Goal: Information Seeking & Learning: Learn about a topic

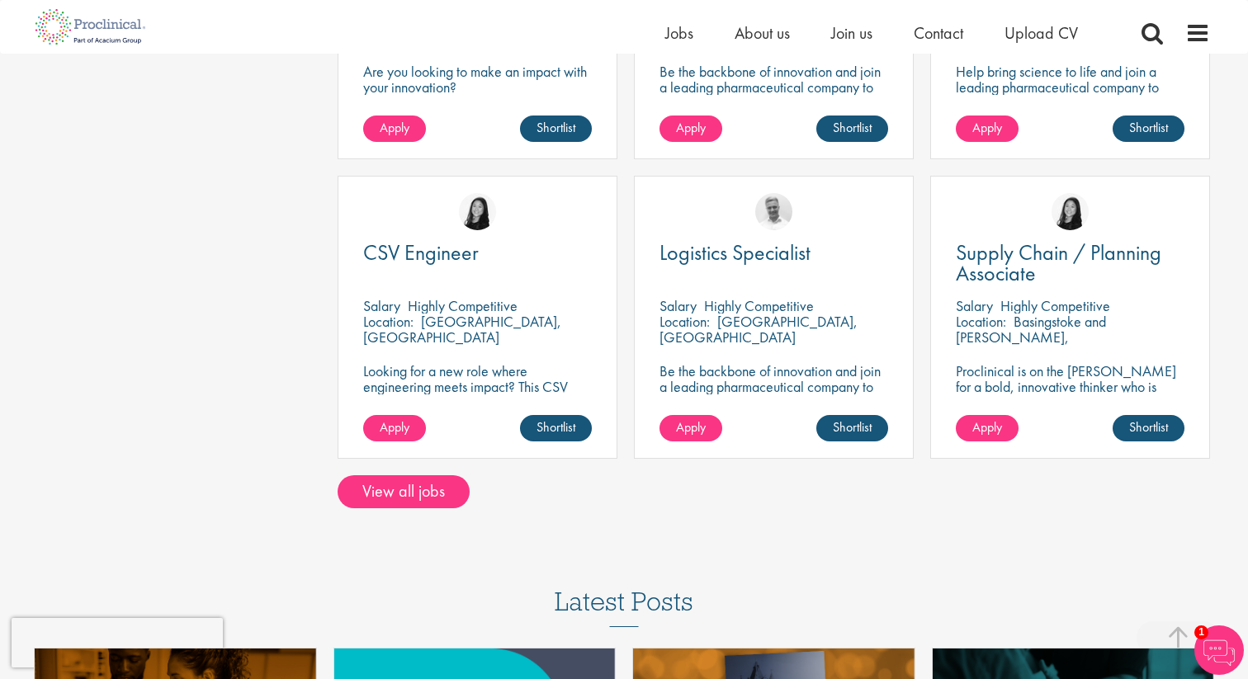
scroll to position [1109, 0]
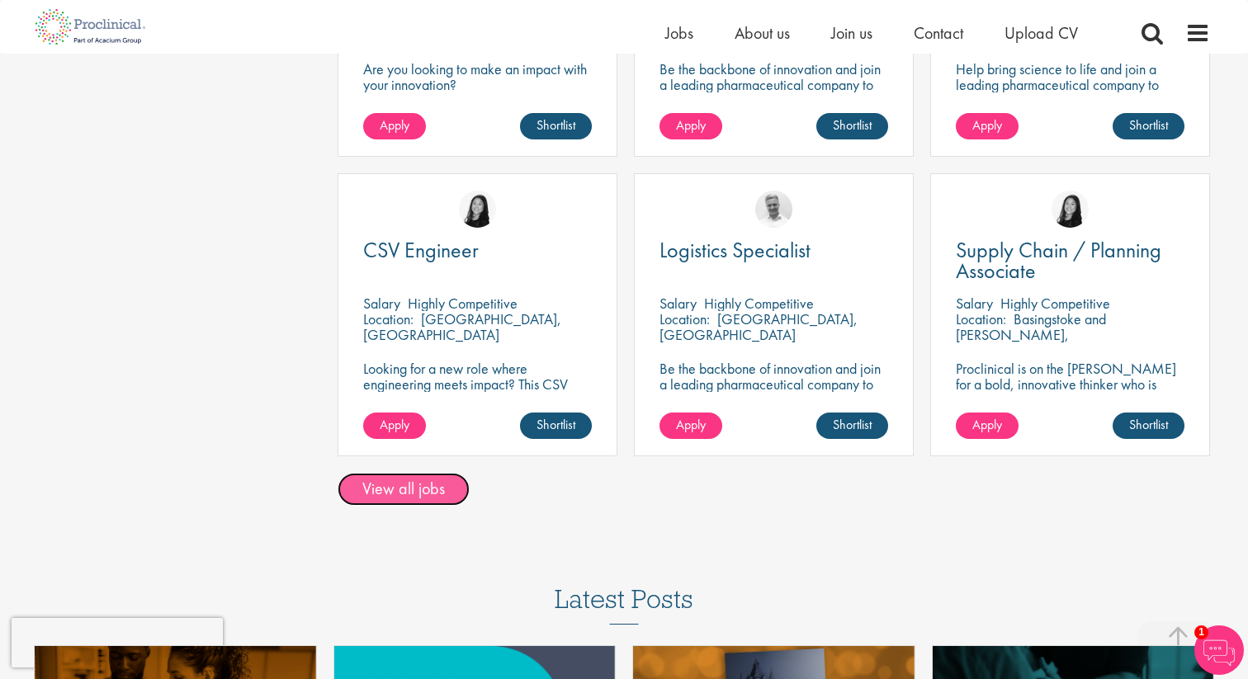
click at [414, 495] on link "View all jobs" at bounding box center [404, 489] width 132 height 33
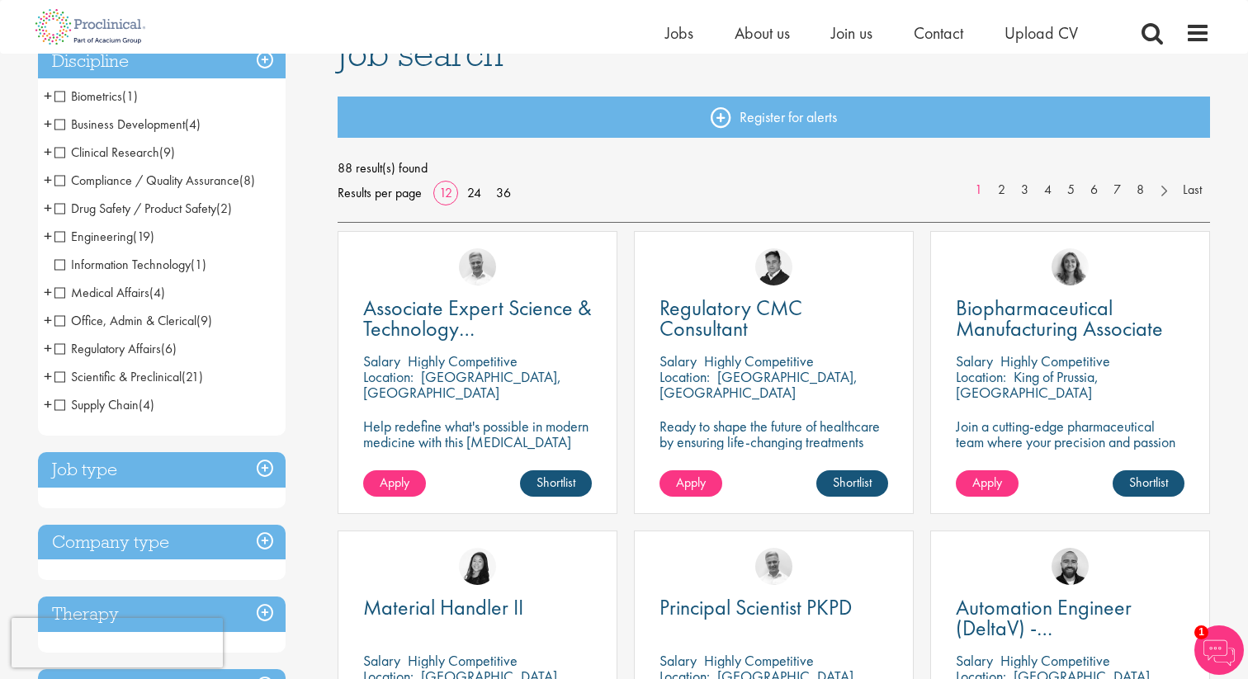
scroll to position [148, 0]
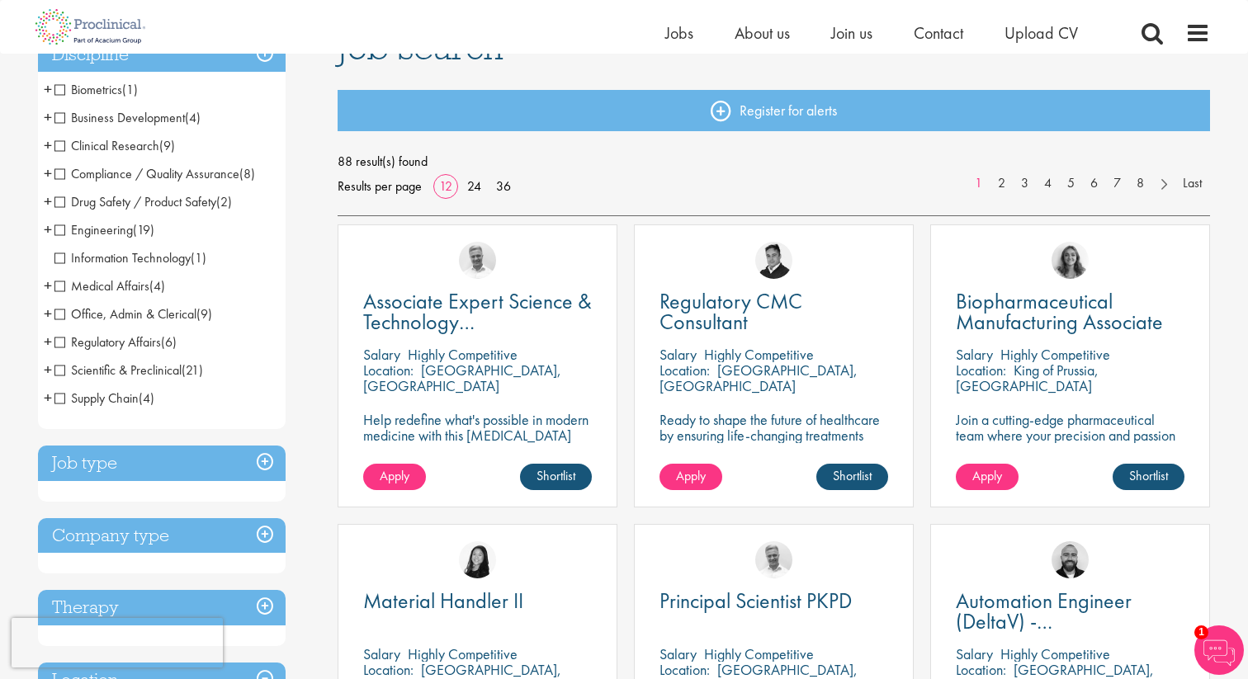
click at [50, 229] on span "+" at bounding box center [48, 229] width 8 height 25
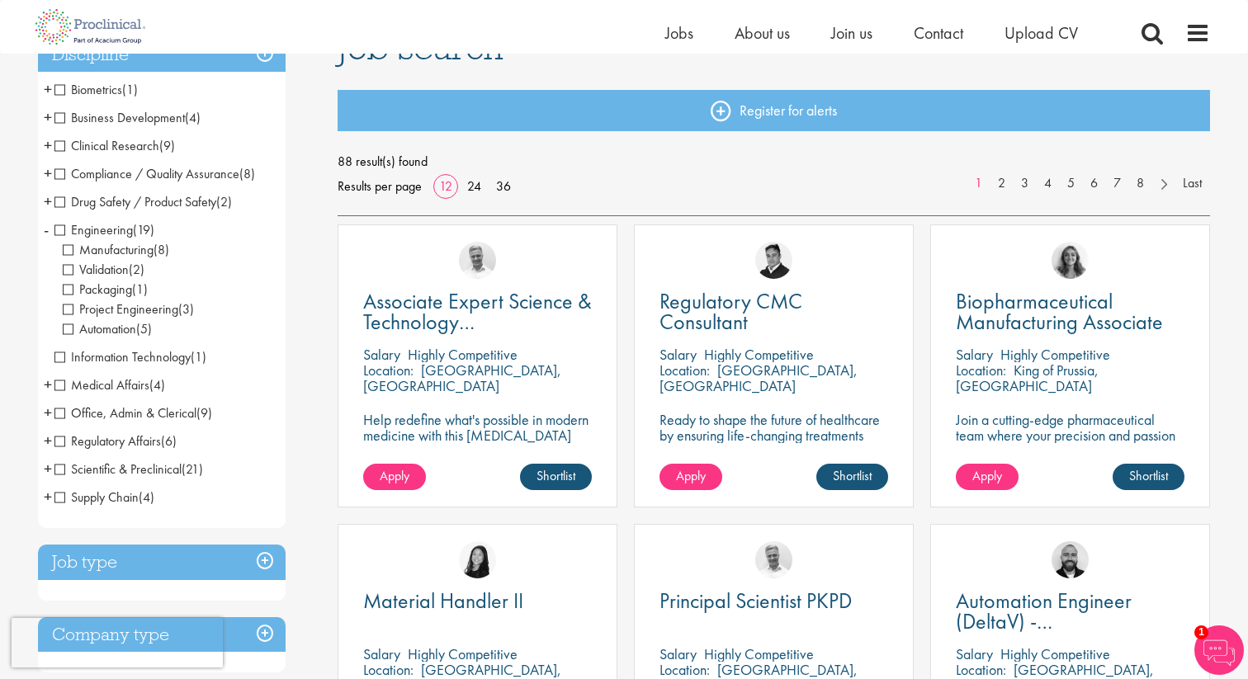
click at [50, 229] on li "Engineering (19) - + Manufacturing (8) Validation (2) Packaging (1) Project Eng…" at bounding box center [162, 279] width 248 height 127
click at [46, 226] on span "-" at bounding box center [46, 229] width 5 height 25
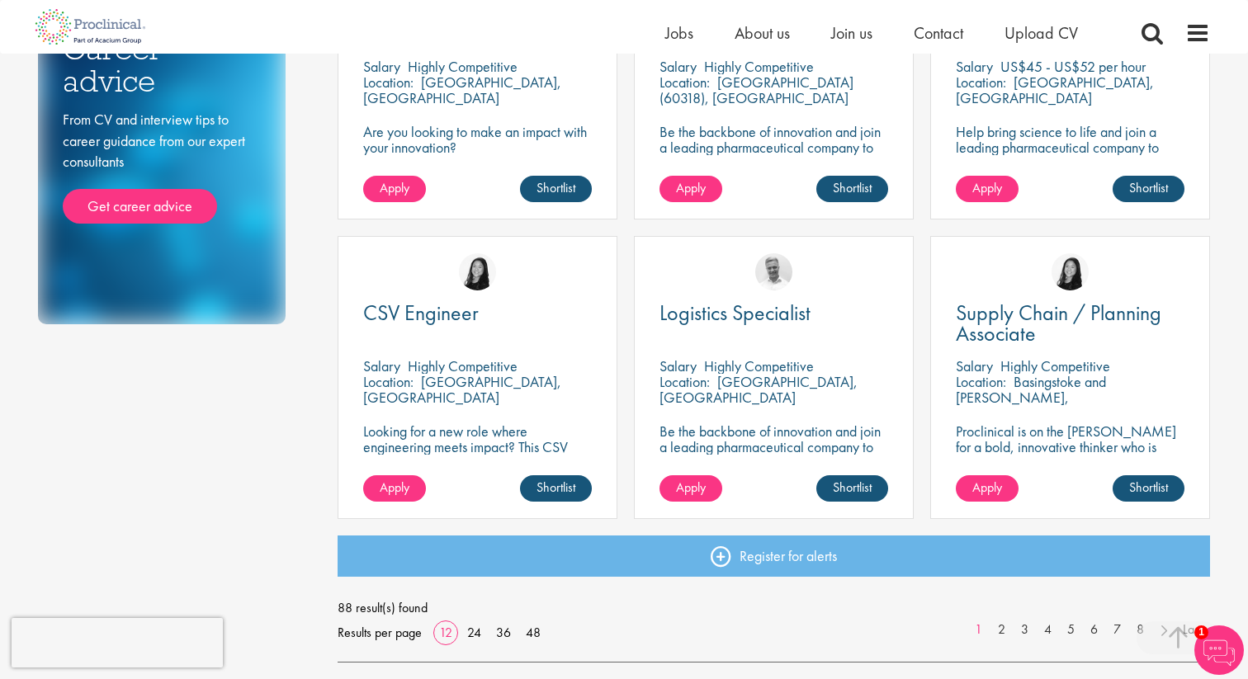
scroll to position [1043, 0]
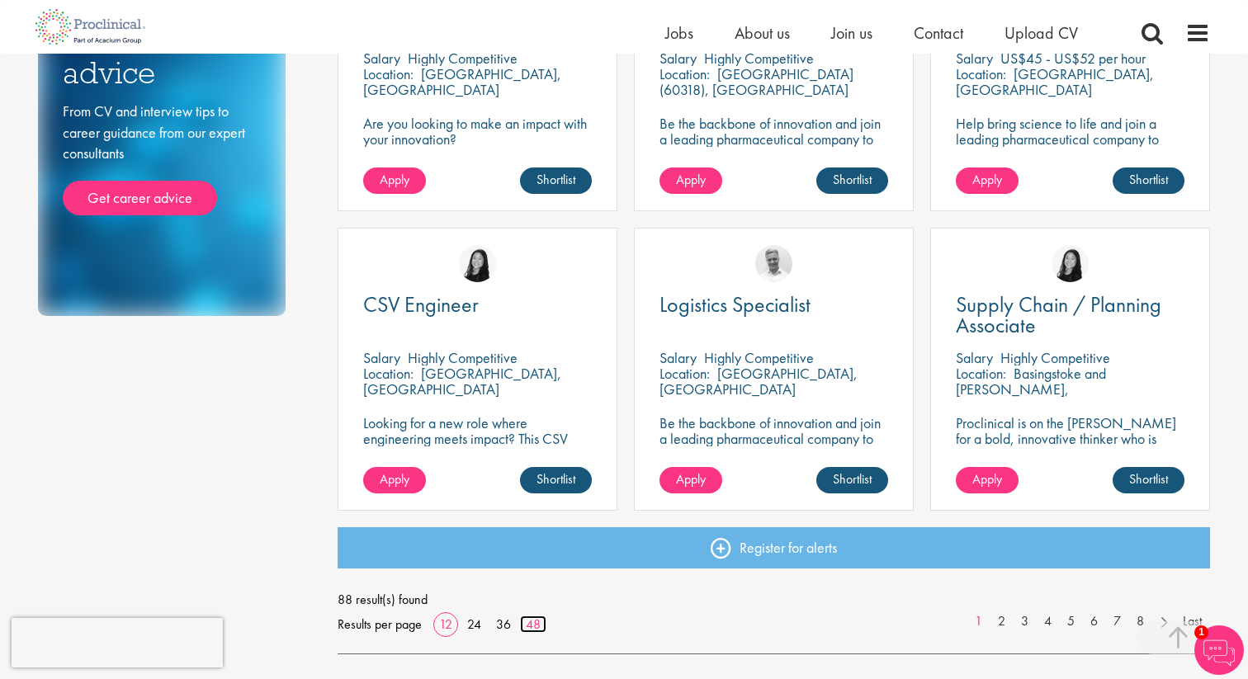
click at [531, 625] on link "48" at bounding box center [533, 624] width 26 height 17
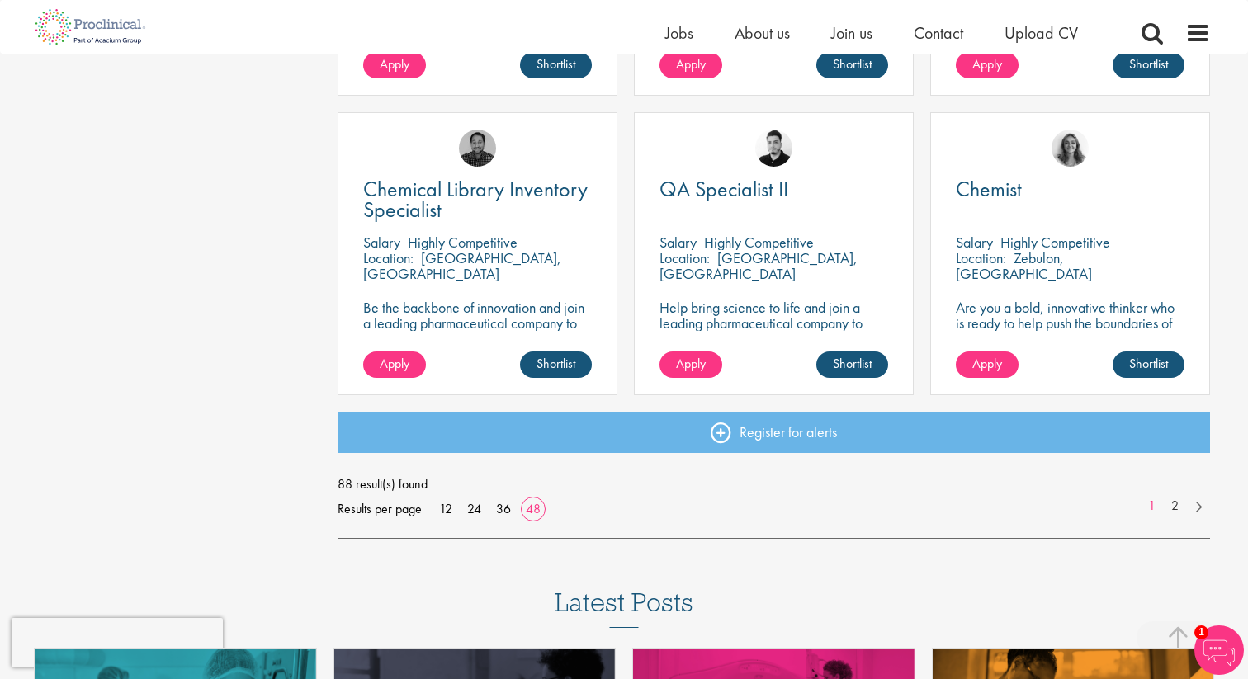
scroll to position [4755, 0]
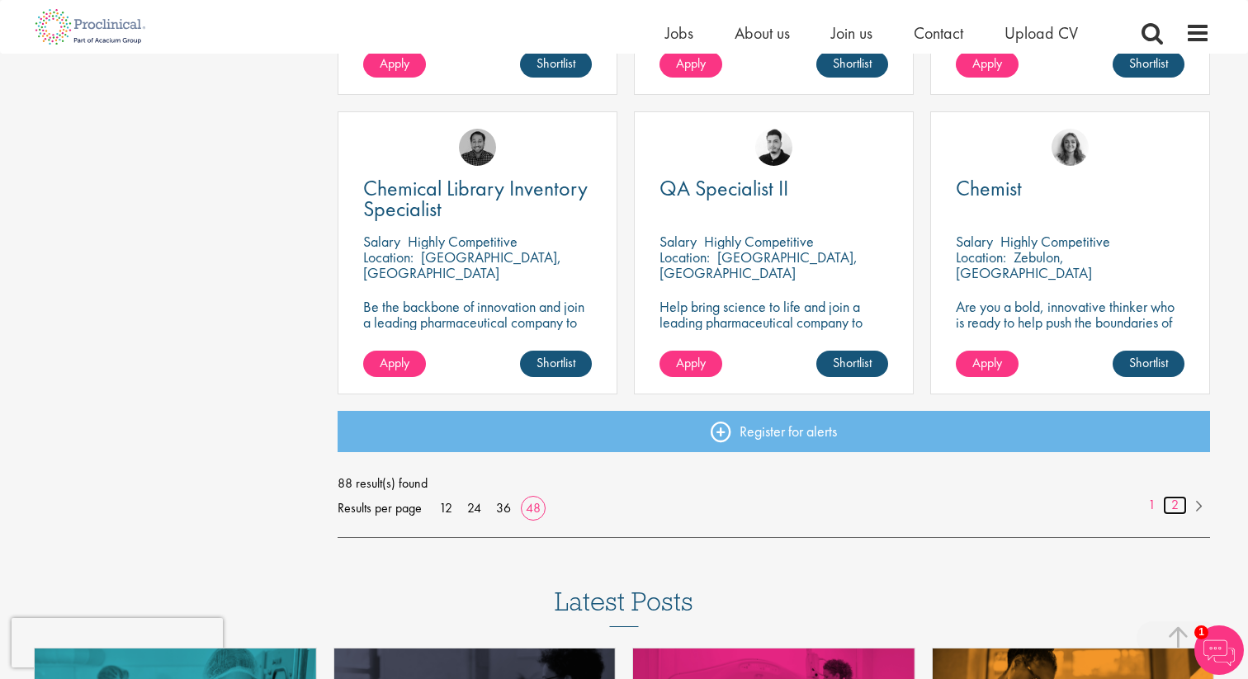
click at [1170, 506] on link "2" at bounding box center [1175, 505] width 24 height 19
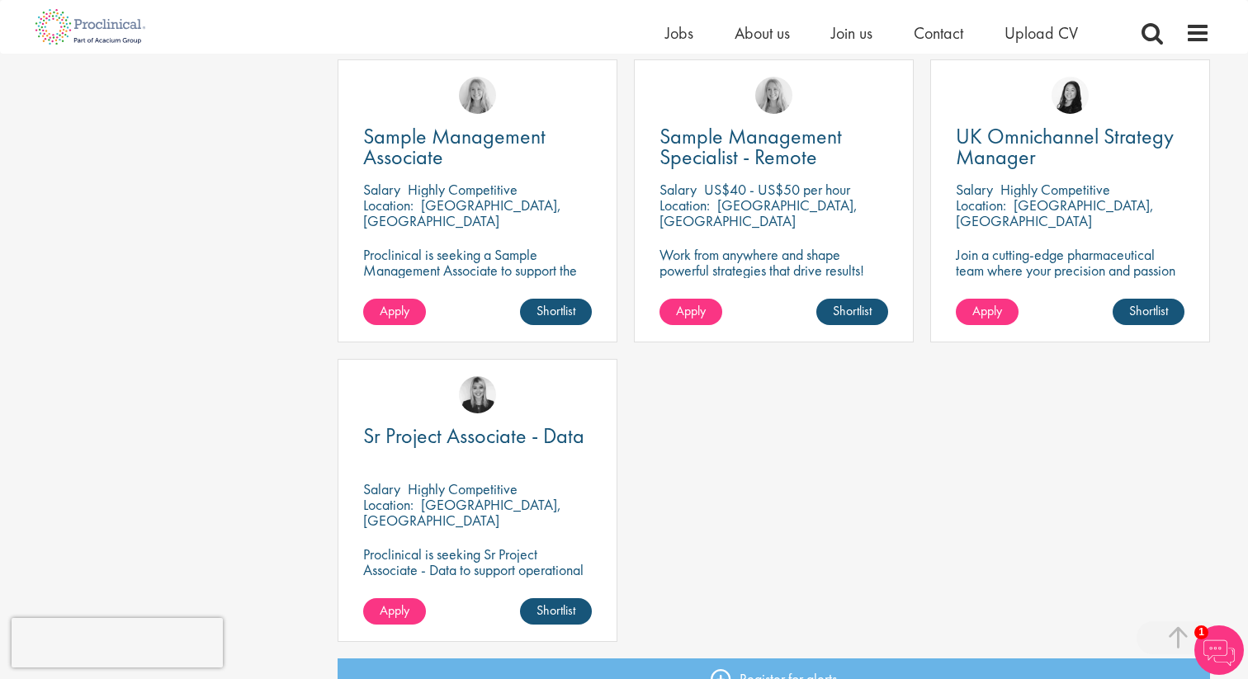
scroll to position [4118, 0]
